Goal: Information Seeking & Learning: Learn about a topic

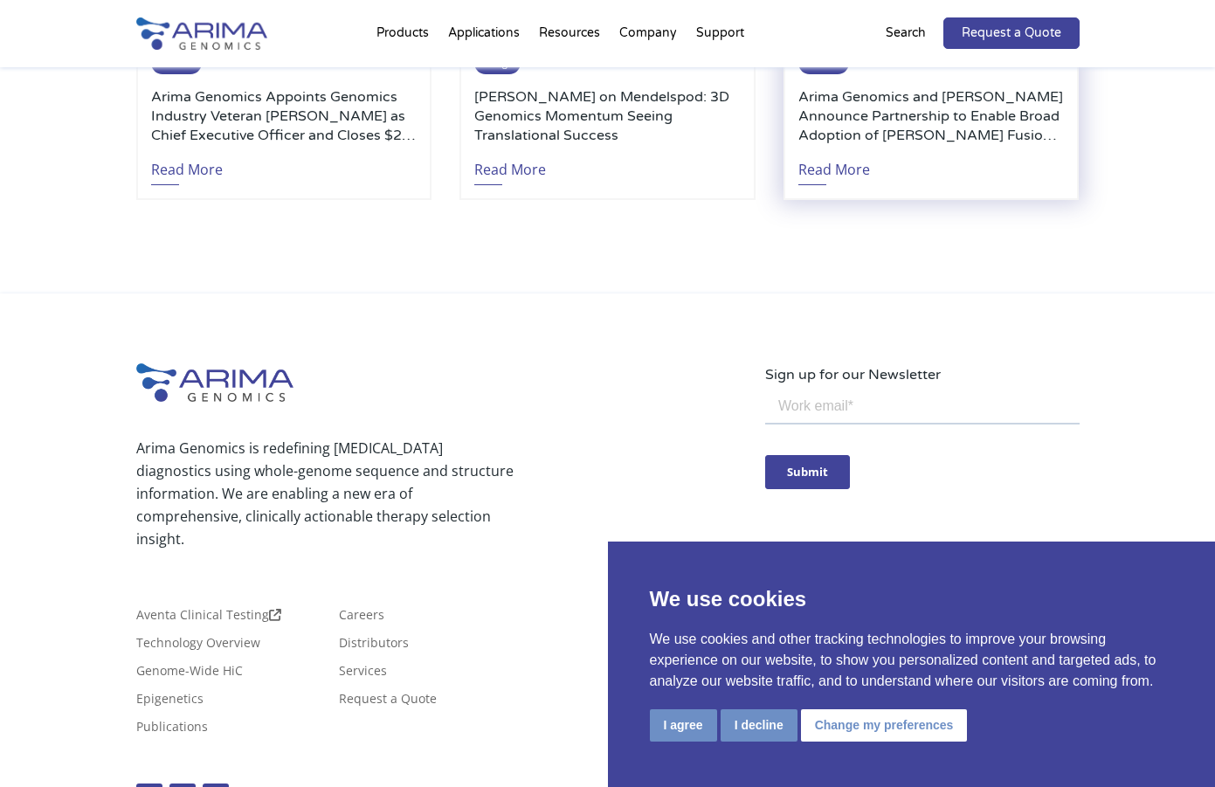
scroll to position [4081, 0]
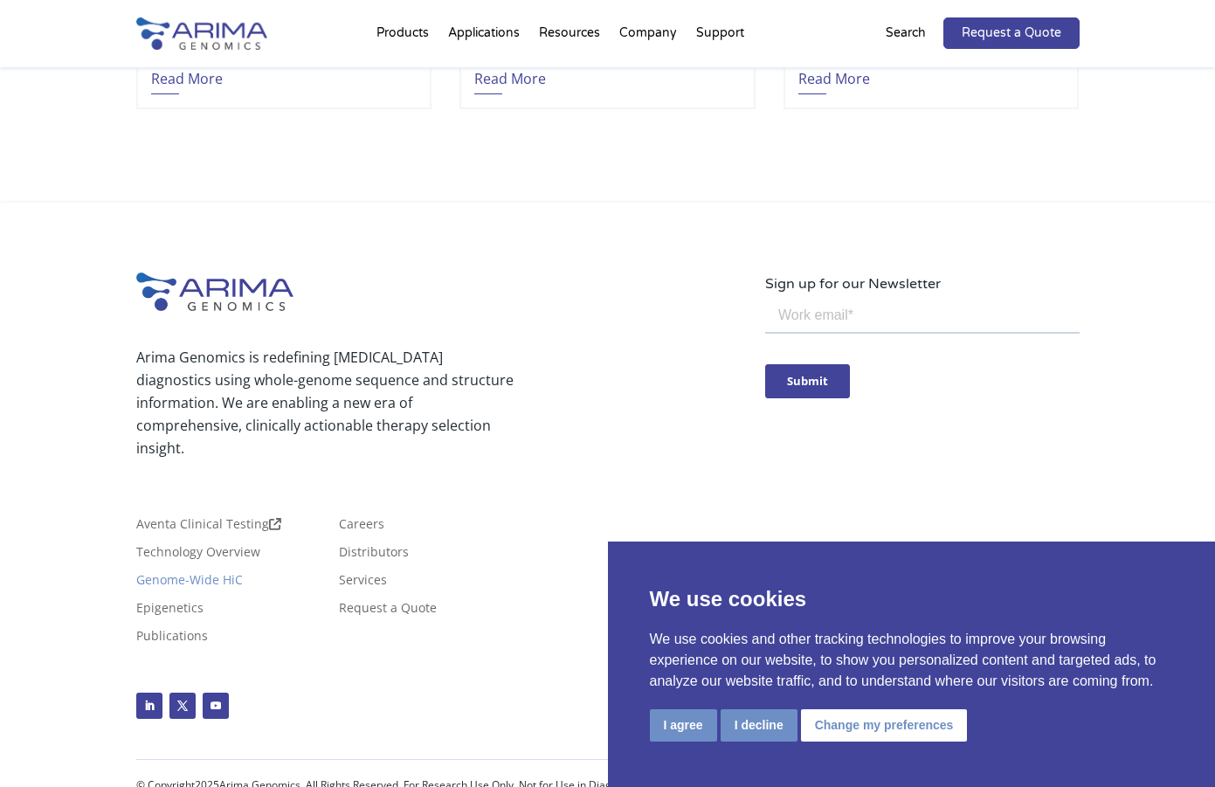
click at [208, 574] on link "Genome-Wide HiC" at bounding box center [189, 583] width 107 height 19
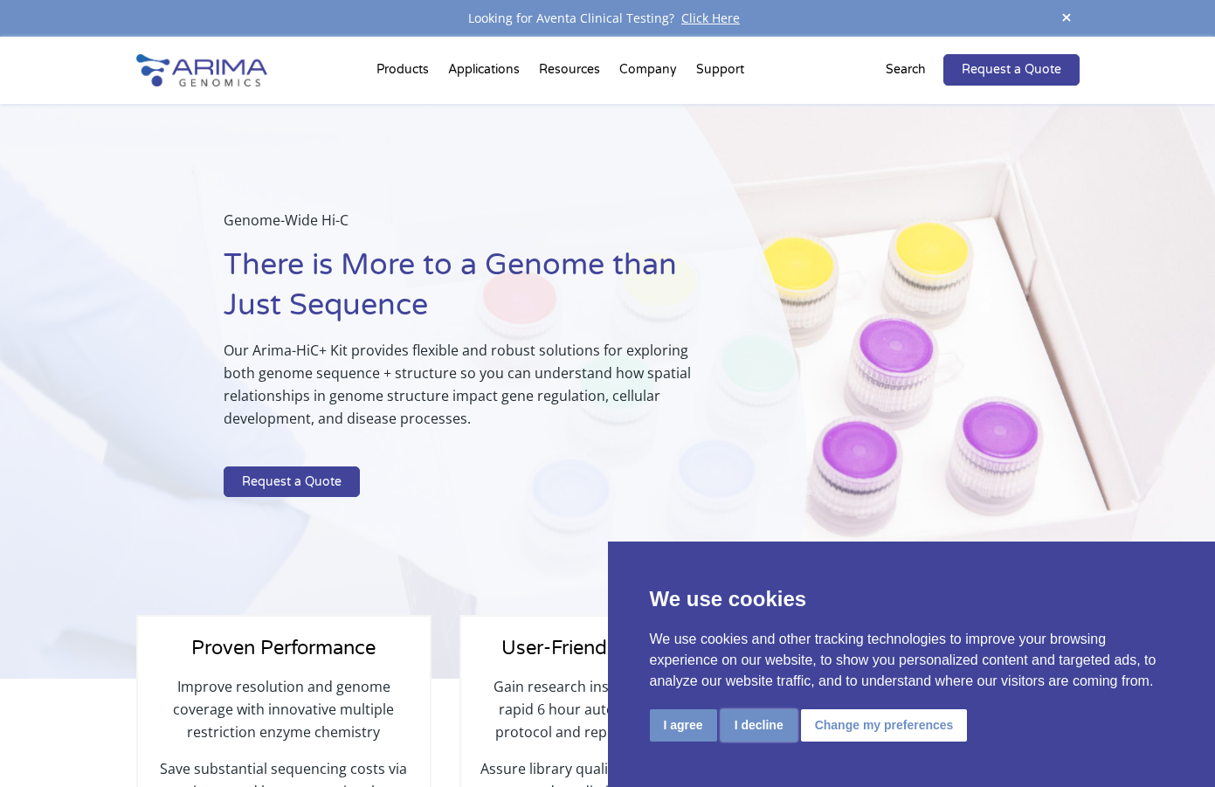
click at [747, 720] on button "I decline" at bounding box center [759, 726] width 77 height 32
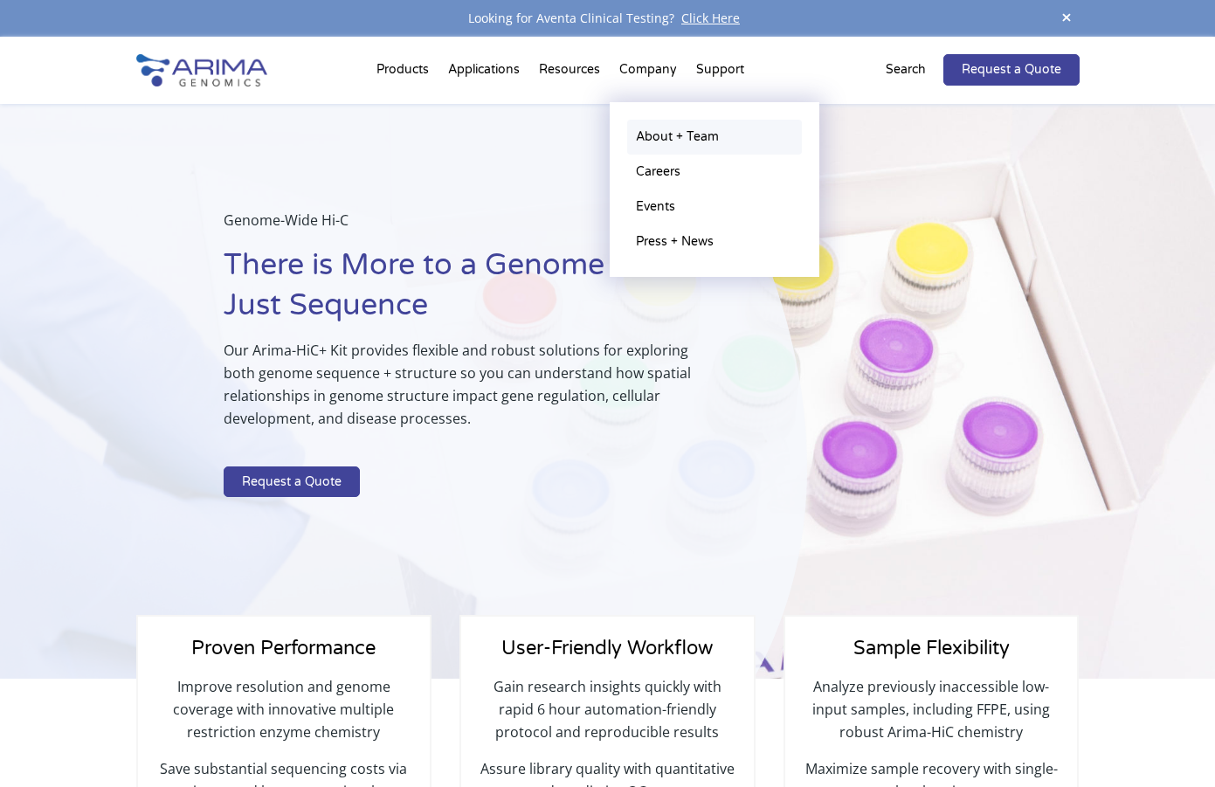
click at [648, 135] on link "About + Team" at bounding box center [714, 137] width 175 height 35
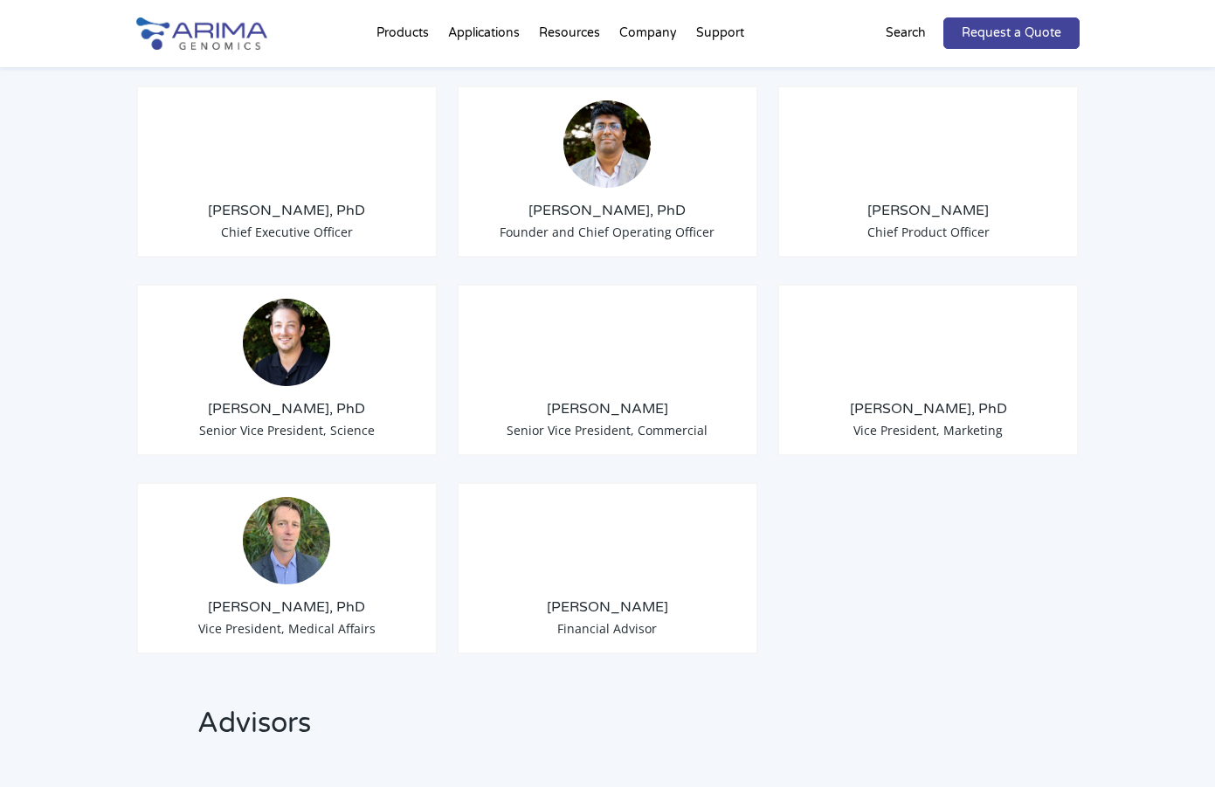
scroll to position [1426, 0]
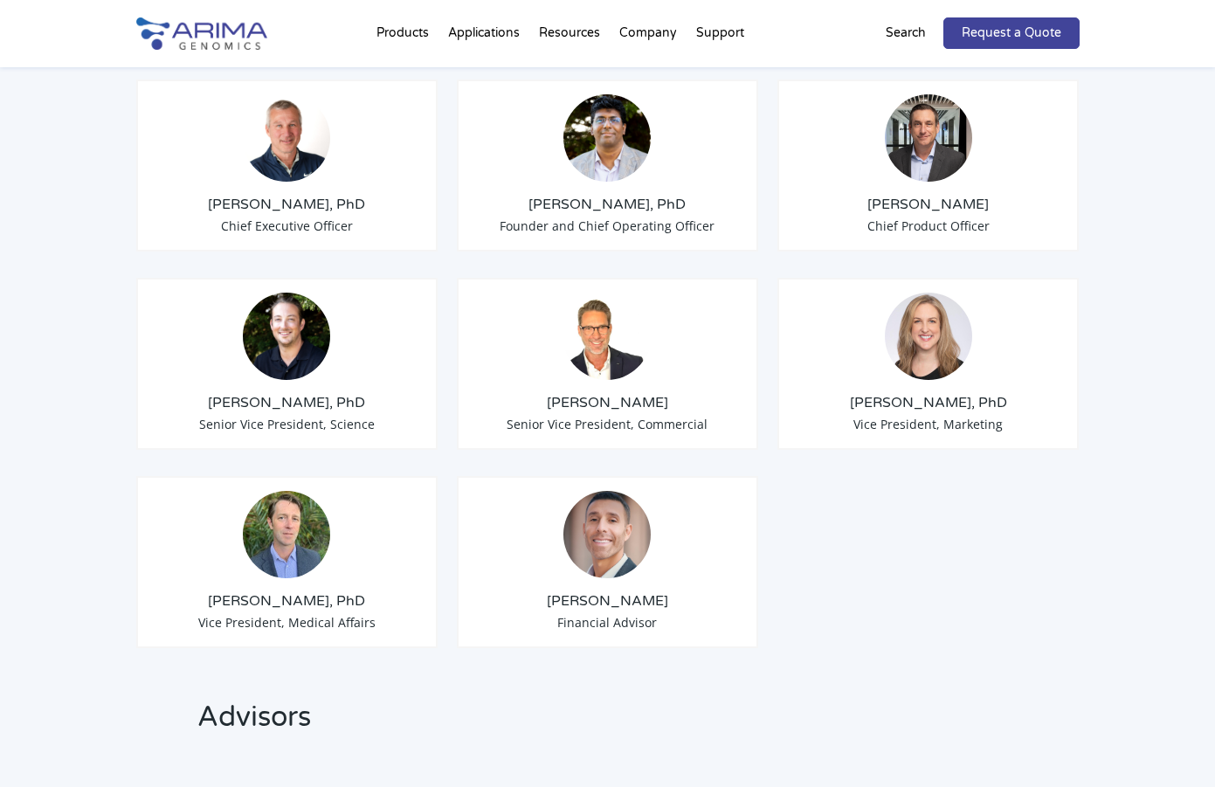
click at [274, 343] on img at bounding box center [286, 336] width 87 height 87
click at [276, 393] on h3 "Anthony Schmitt, PhD" at bounding box center [287, 402] width 273 height 19
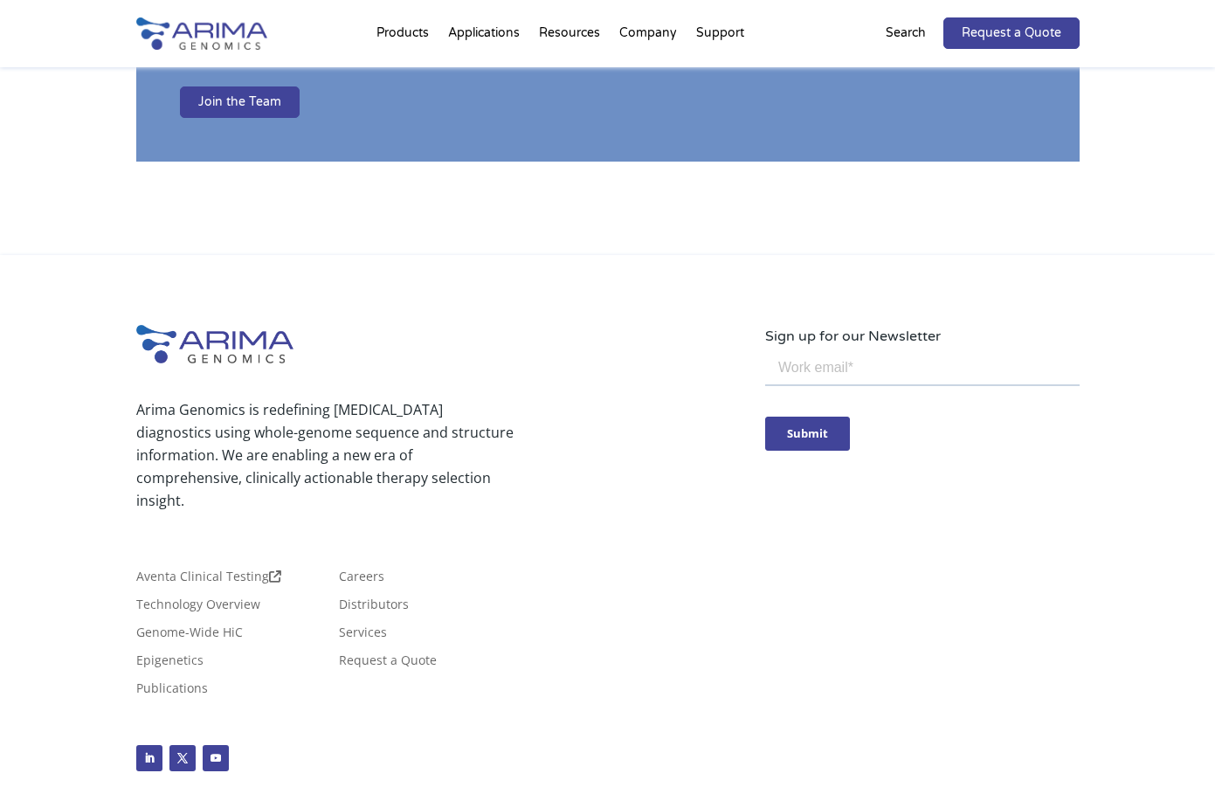
scroll to position [3061, 0]
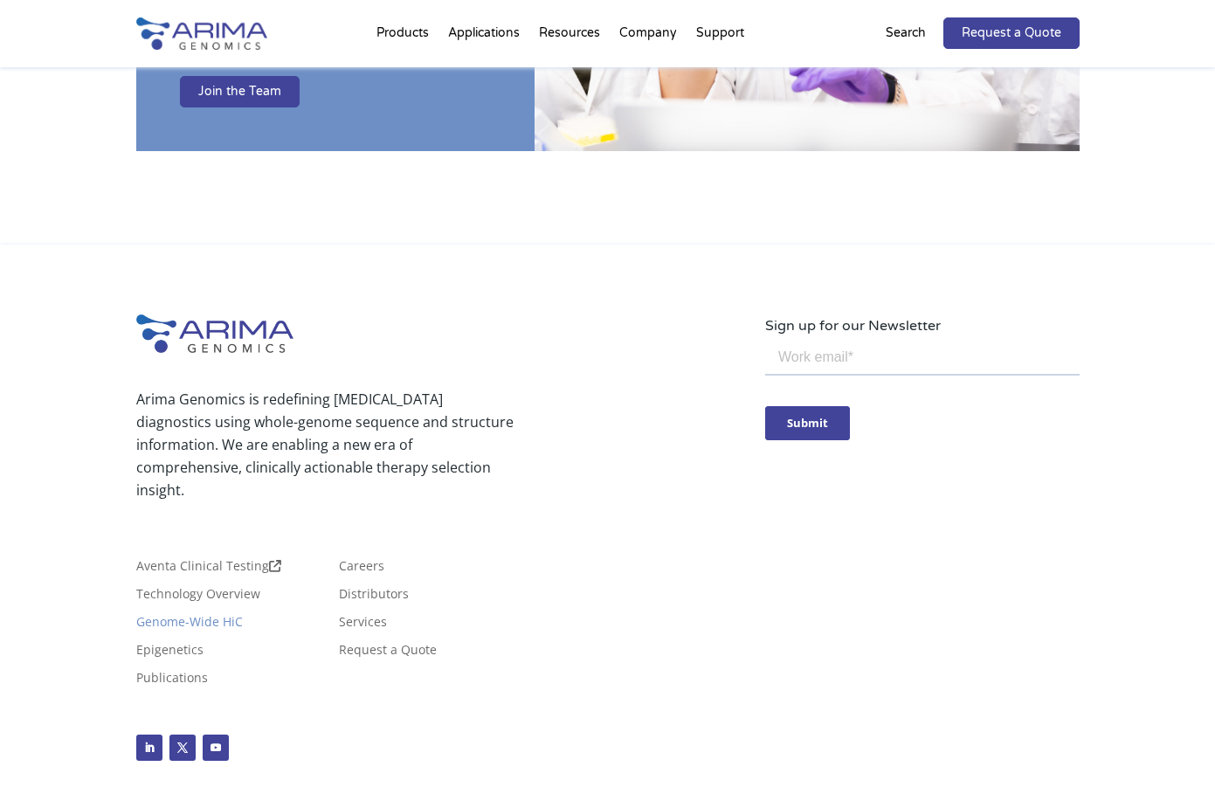
click at [202, 616] on link "Genome-Wide HiC" at bounding box center [189, 625] width 107 height 19
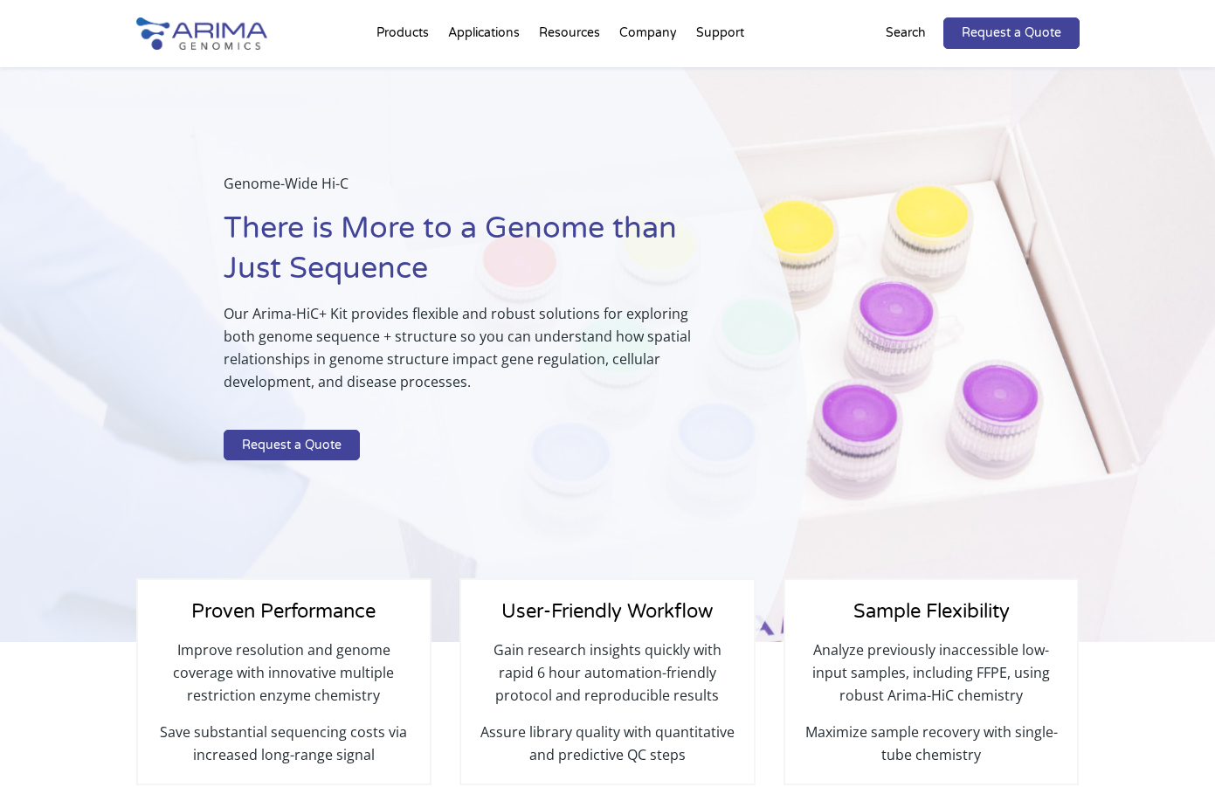
click at [1181, 685] on div "Proven Performance Improve resolution and genome coverage with innovative multi…" at bounding box center [607, 760] width 1215 height 237
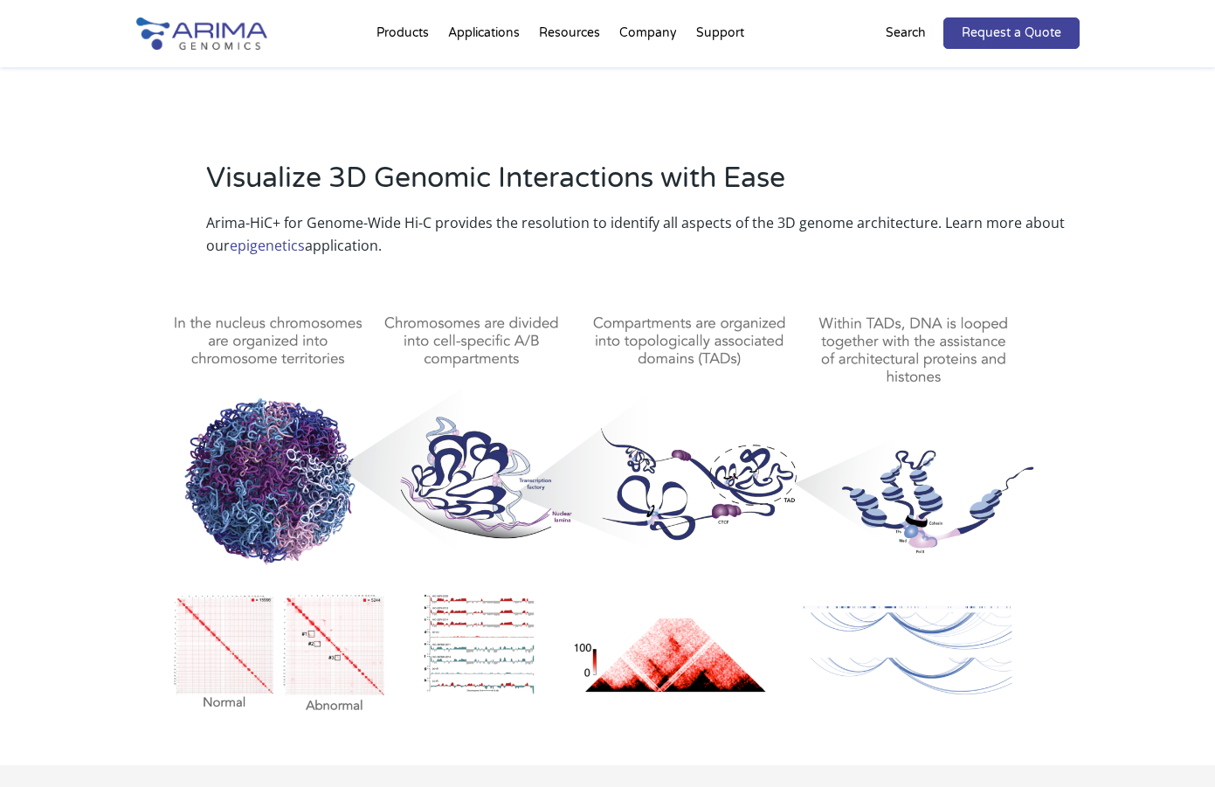
scroll to position [744, 0]
click at [503, 469] on img at bounding box center [608, 501] width 944 height 439
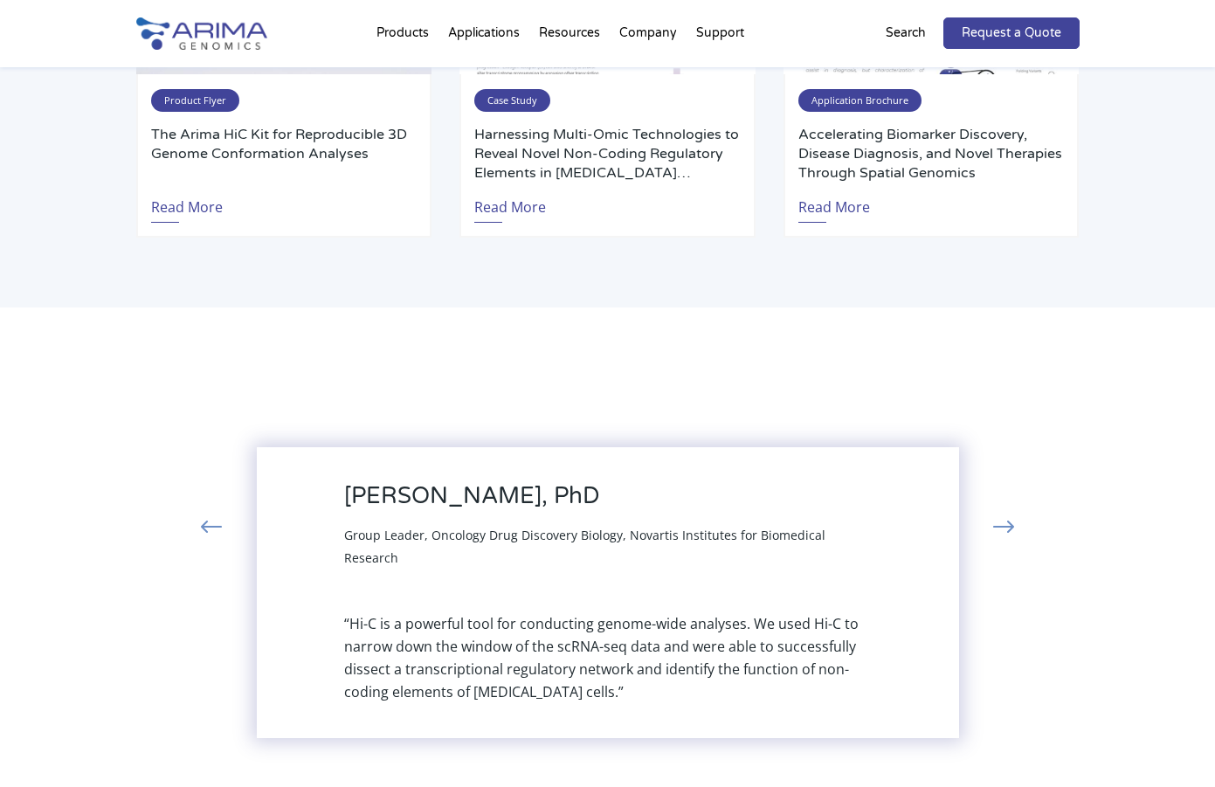
scroll to position [3667, 0]
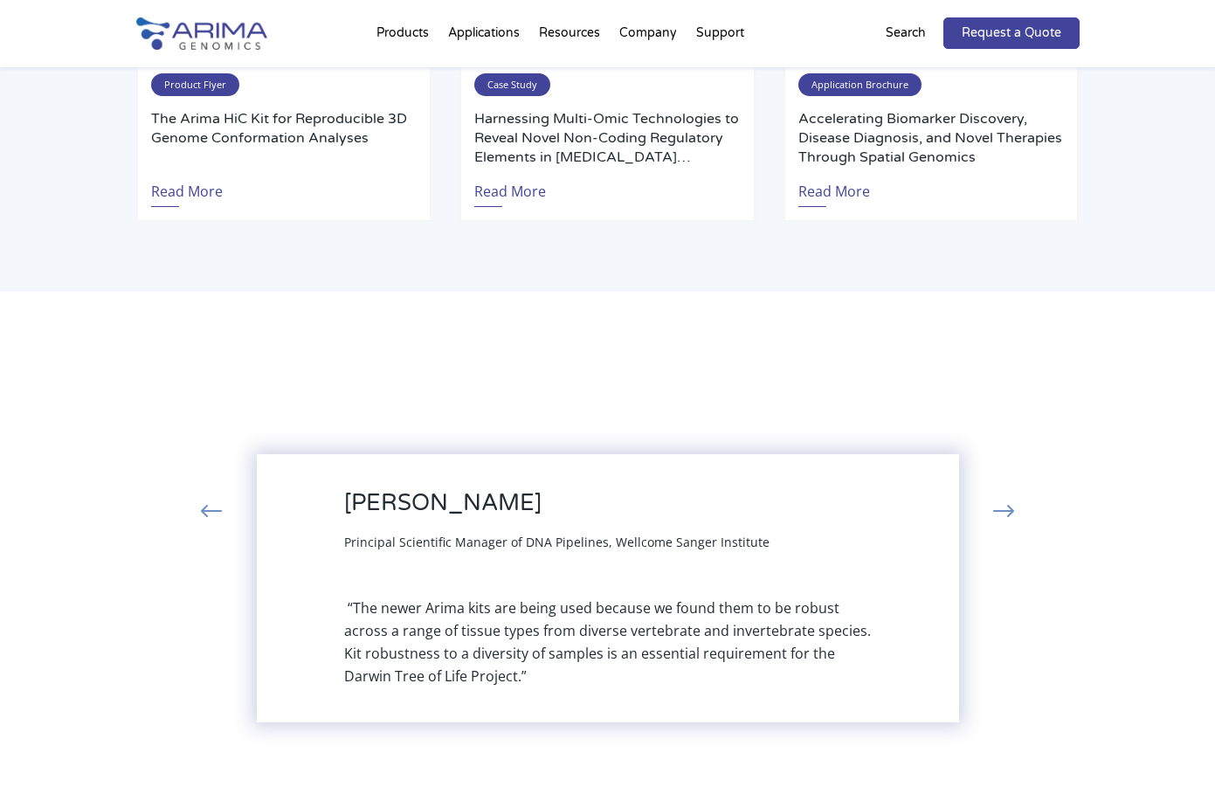
click at [212, 507] on button "‹" at bounding box center [211, 512] width 38 height 31
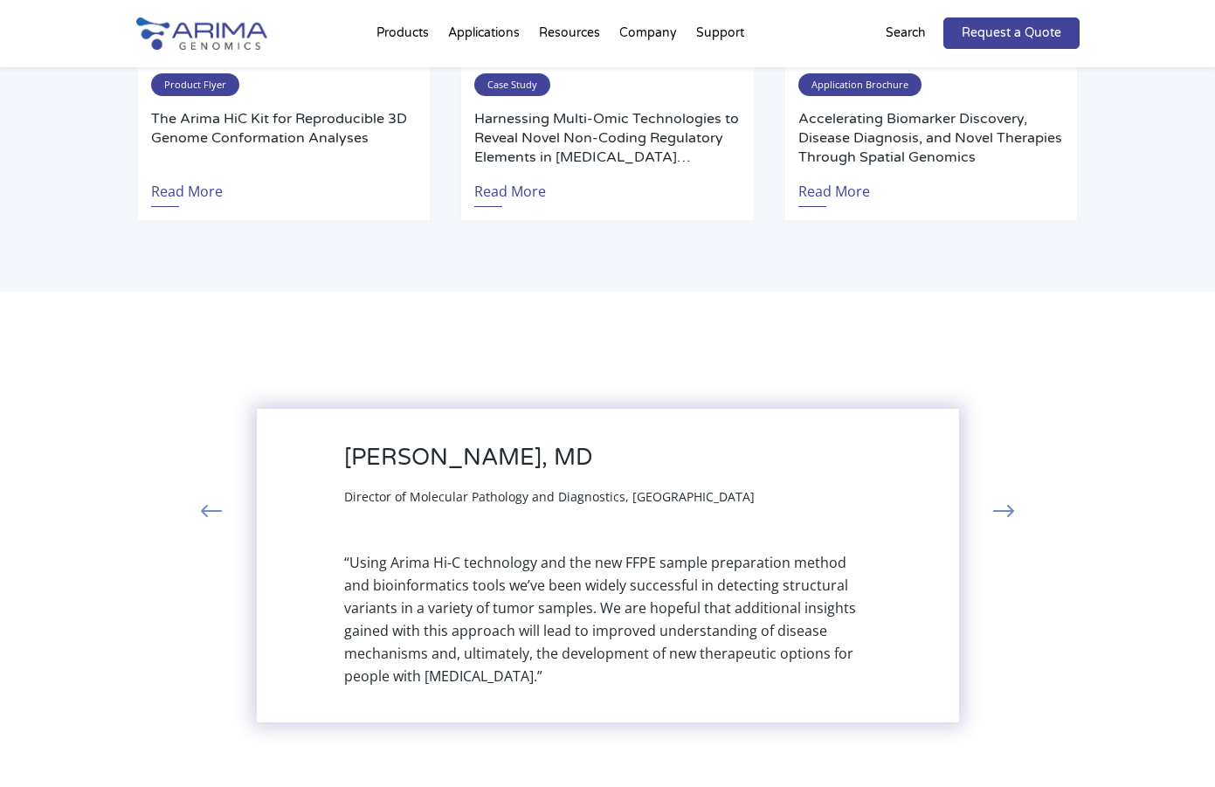
click at [1007, 502] on button "›" at bounding box center [1004, 512] width 38 height 31
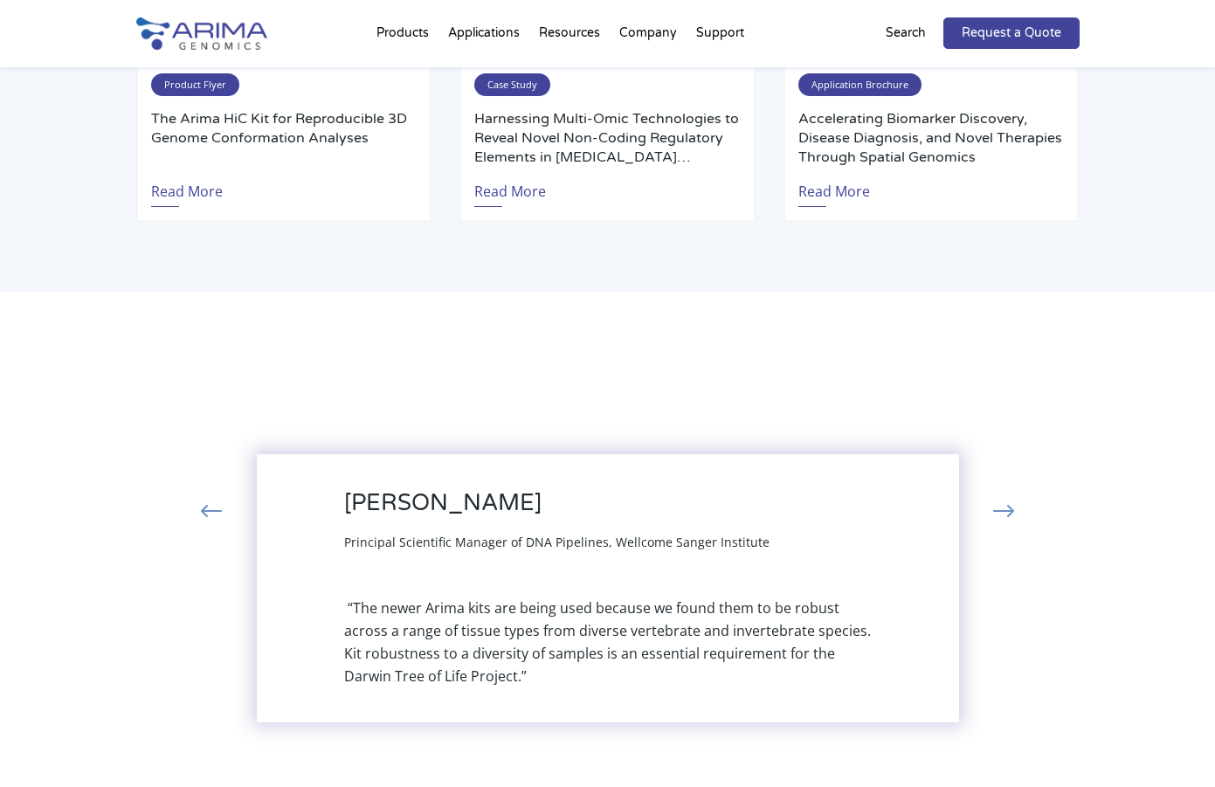
click at [1008, 506] on button "›" at bounding box center [1004, 512] width 38 height 31
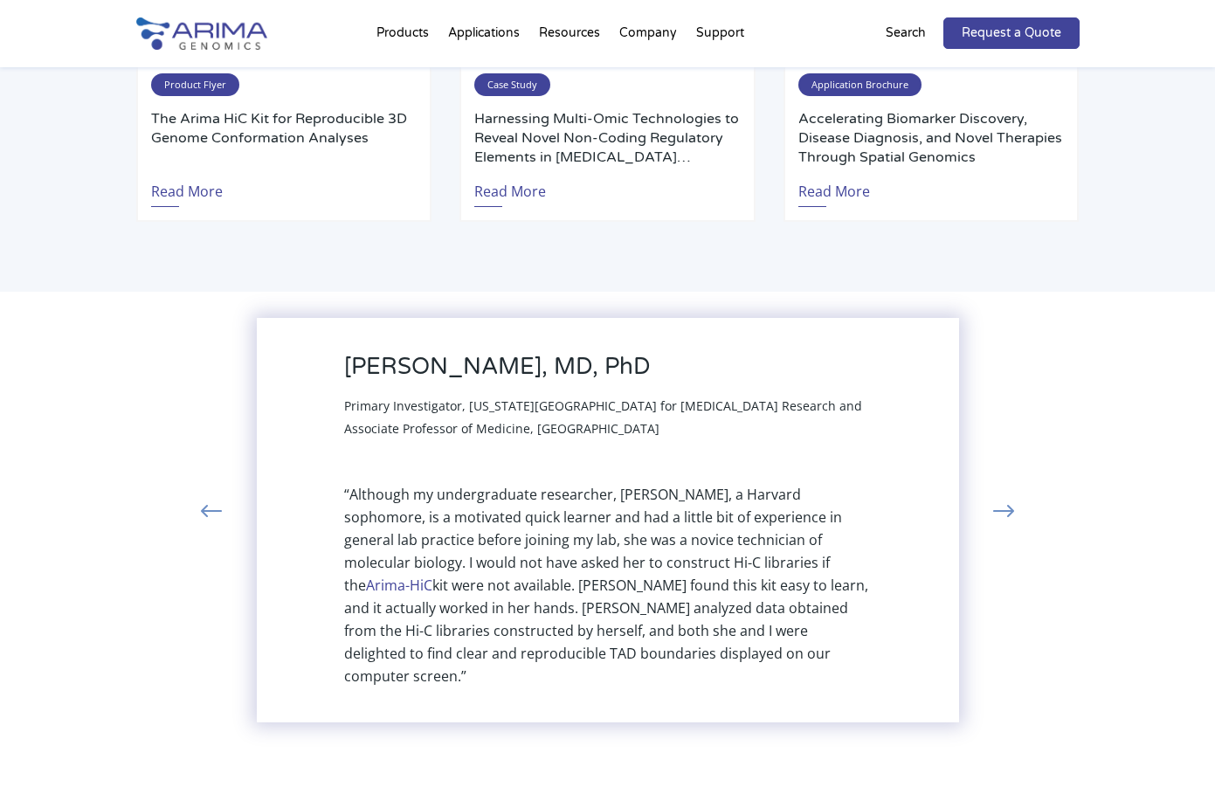
click at [1008, 506] on button "›" at bounding box center [1004, 512] width 38 height 31
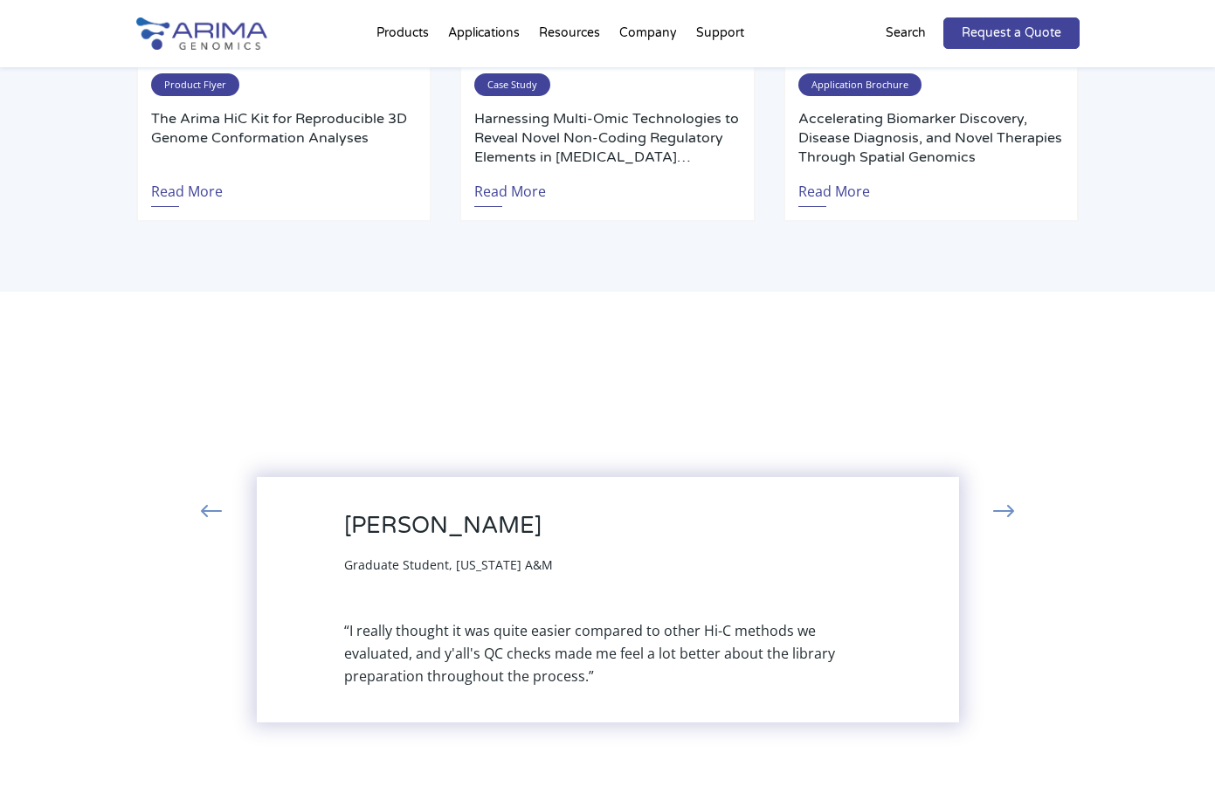
click at [1008, 506] on button "›" at bounding box center [1004, 512] width 38 height 31
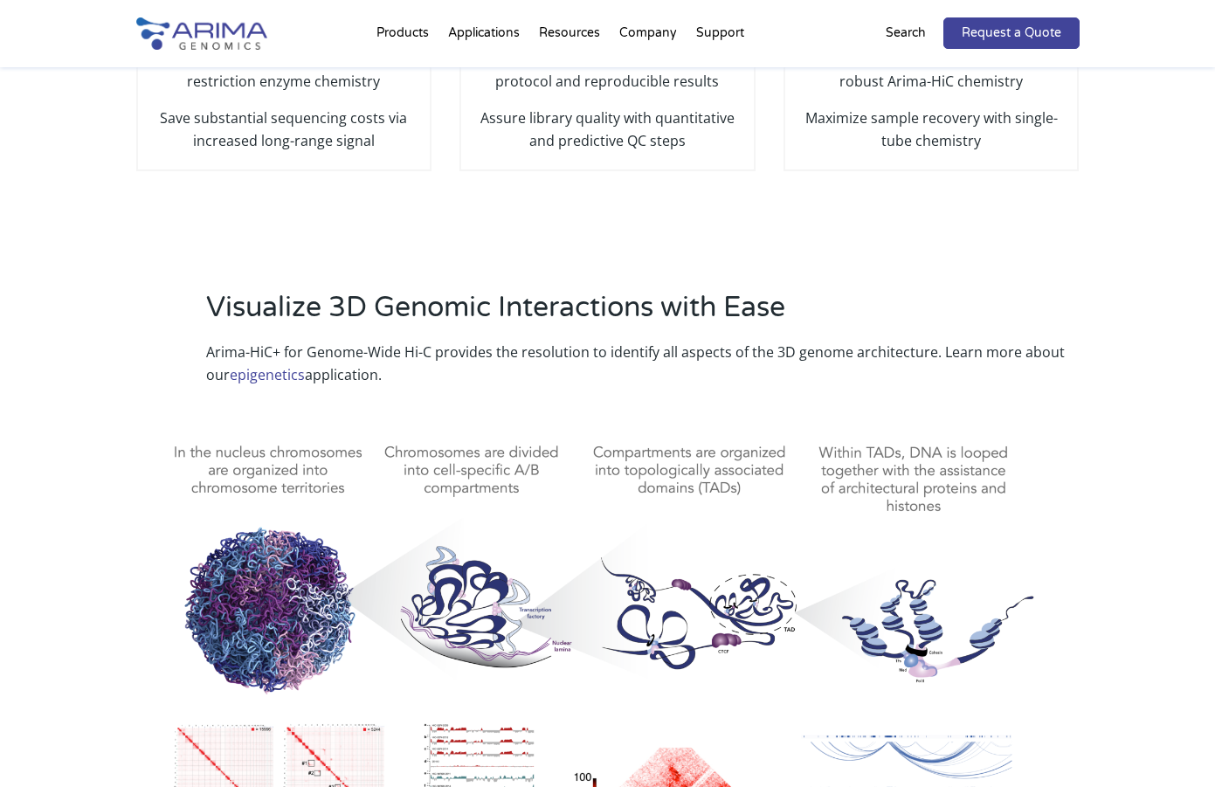
scroll to position [0, 0]
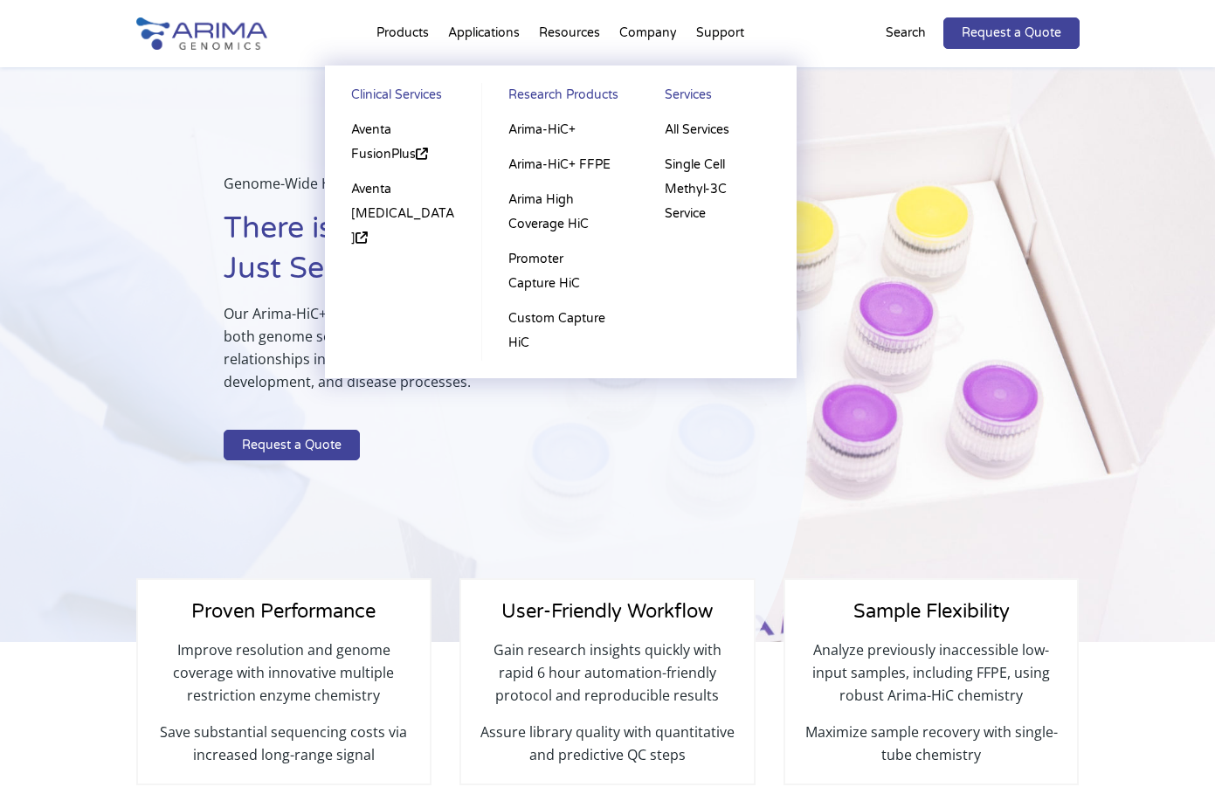
click at [411, 39] on li "Products Clinical Services Aventa FusionPlus Aventa Lymphoma Research Products …" at bounding box center [403, 36] width 72 height 59
click at [405, 34] on li "Products Clinical Services Aventa FusionPlus Aventa Lymphoma Research Products …" at bounding box center [403, 36] width 72 height 59
click at [380, 135] on link "Aventa FusionPlus" at bounding box center [404, 142] width 122 height 59
